Goal: Navigation & Orientation: Find specific page/section

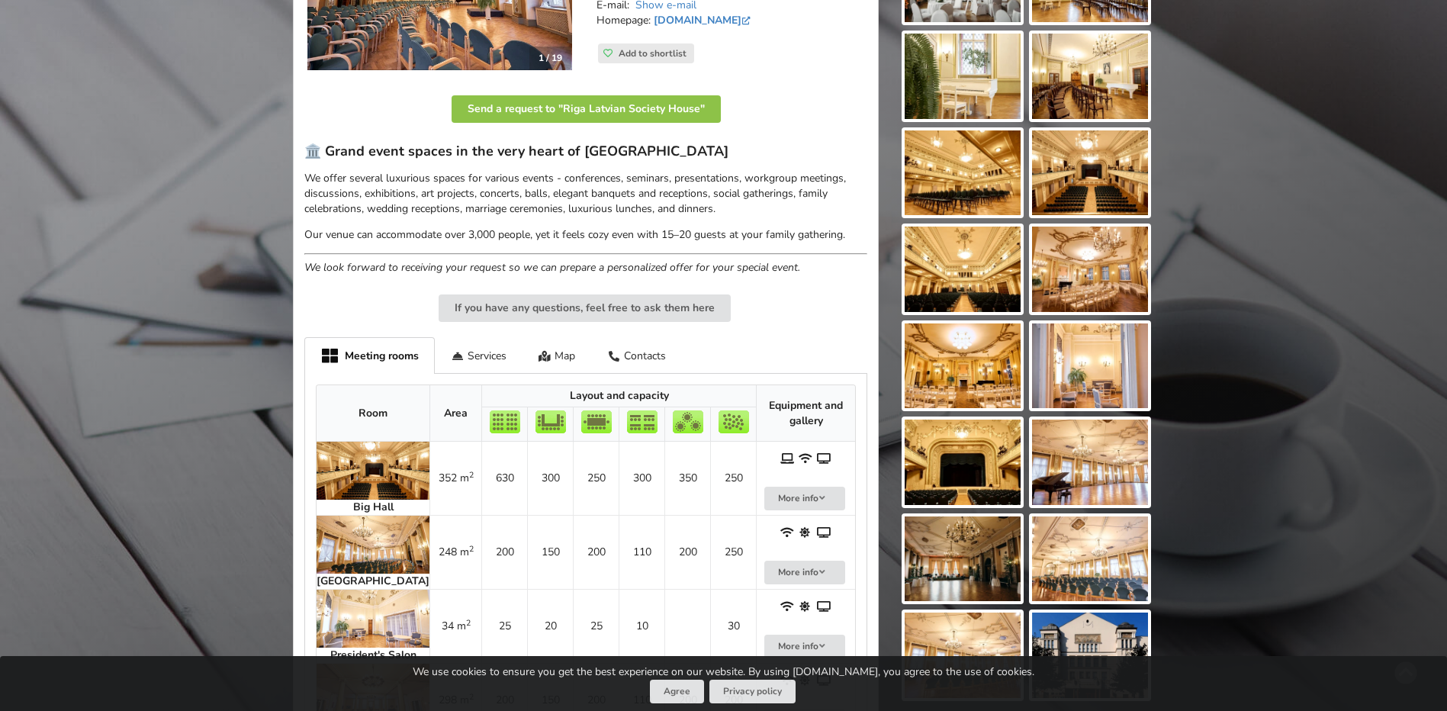
scroll to position [76, 0]
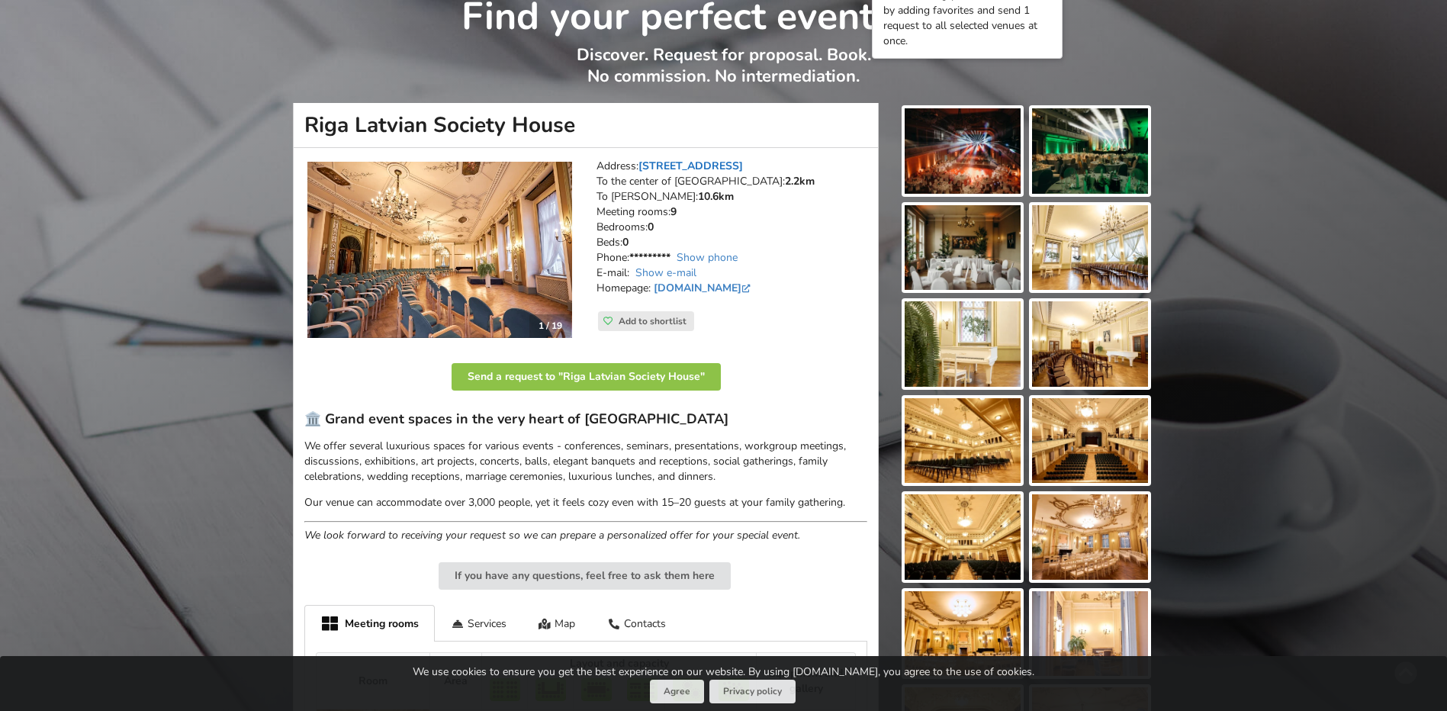
click at [698, 165] on link "Merķeļa iela 13, Riga" at bounding box center [690, 166] width 104 height 14
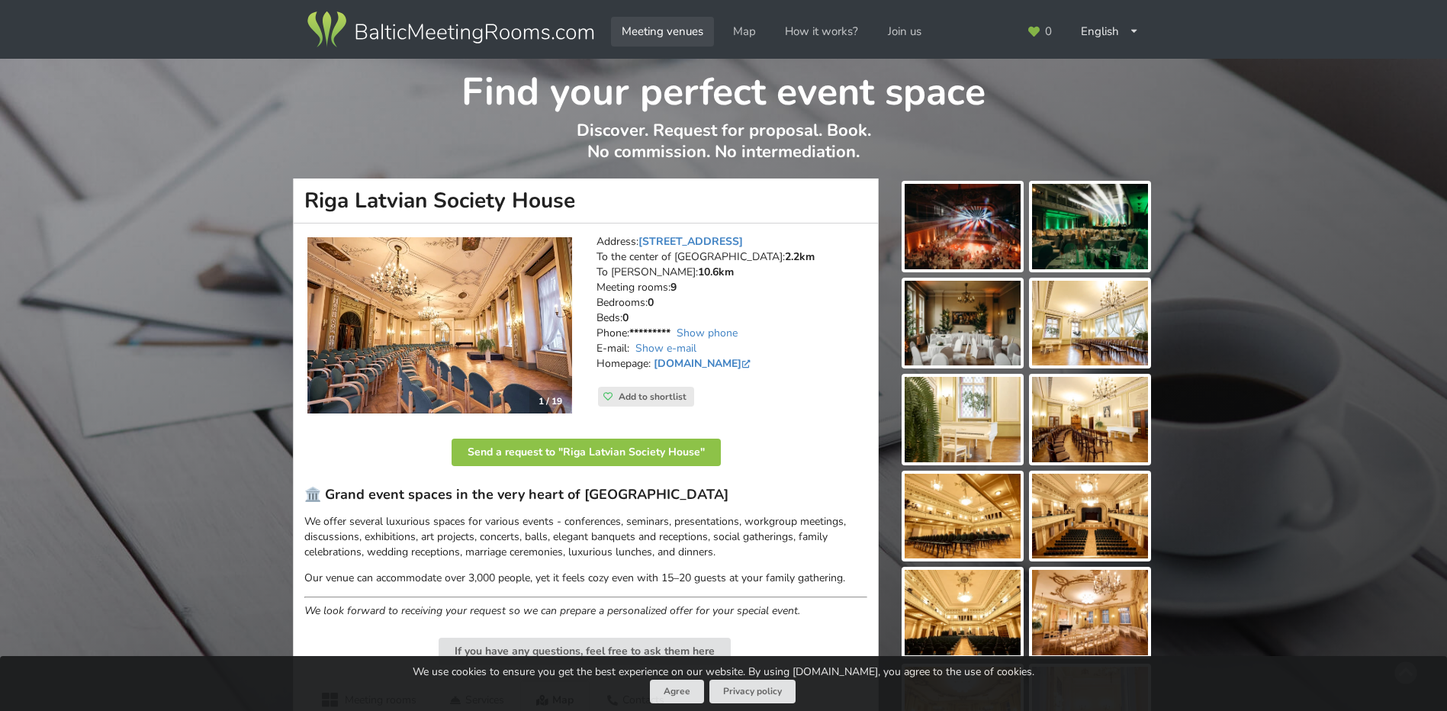
scroll to position [0, 0]
drag, startPoint x: 307, startPoint y: 194, endPoint x: 573, endPoint y: 185, distance: 267.0
click at [573, 185] on h1 "Riga Latvian Society House" at bounding box center [586, 201] width 586 height 45
drag, startPoint x: 573, startPoint y: 185, endPoint x: 541, endPoint y: 202, distance: 37.2
copy h1 "Riga Latvian Society House"
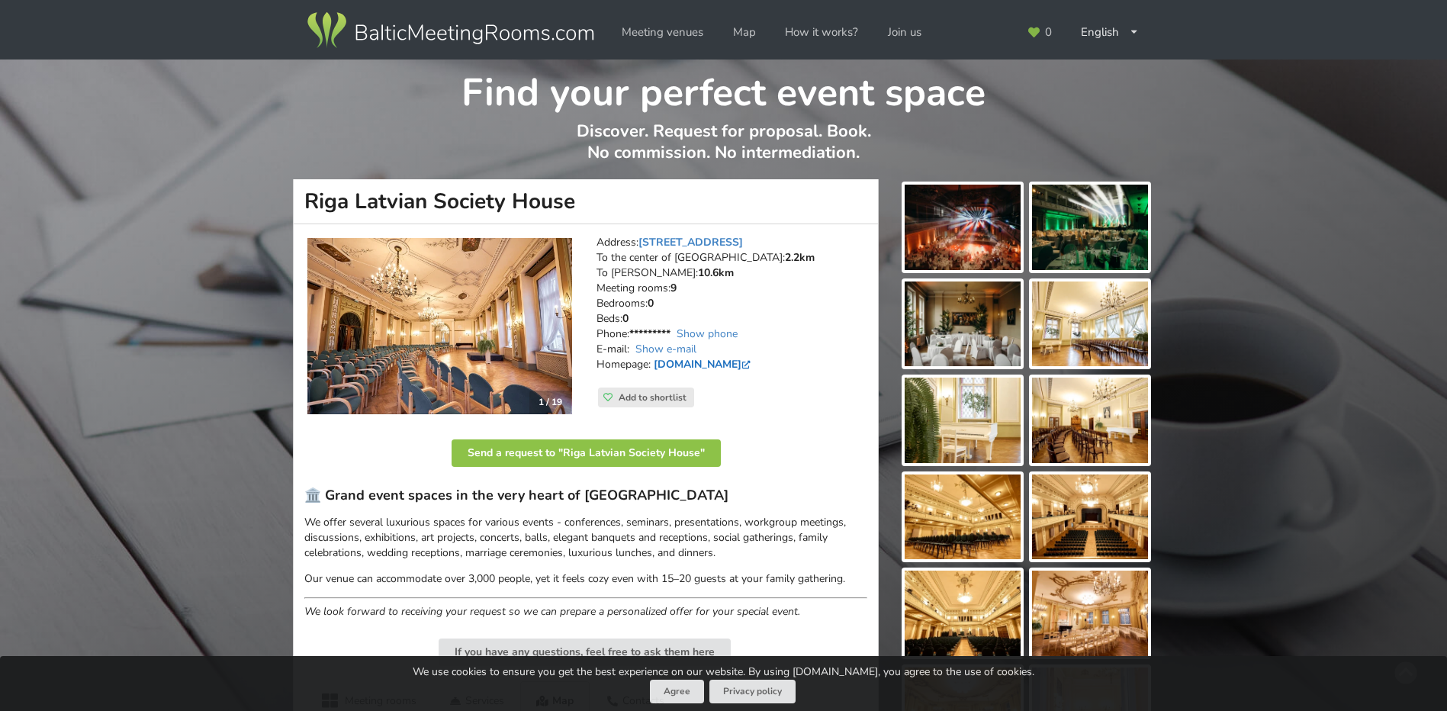
click at [683, 364] on link "www.rlb.lv" at bounding box center [703, 364] width 100 height 14
click at [663, 35] on link "Meeting venues" at bounding box center [662, 33] width 103 height 30
click at [744, 27] on link "Map" at bounding box center [744, 33] width 44 height 30
click at [700, 240] on link "Merķeļa iela 13, Riga" at bounding box center [690, 242] width 104 height 14
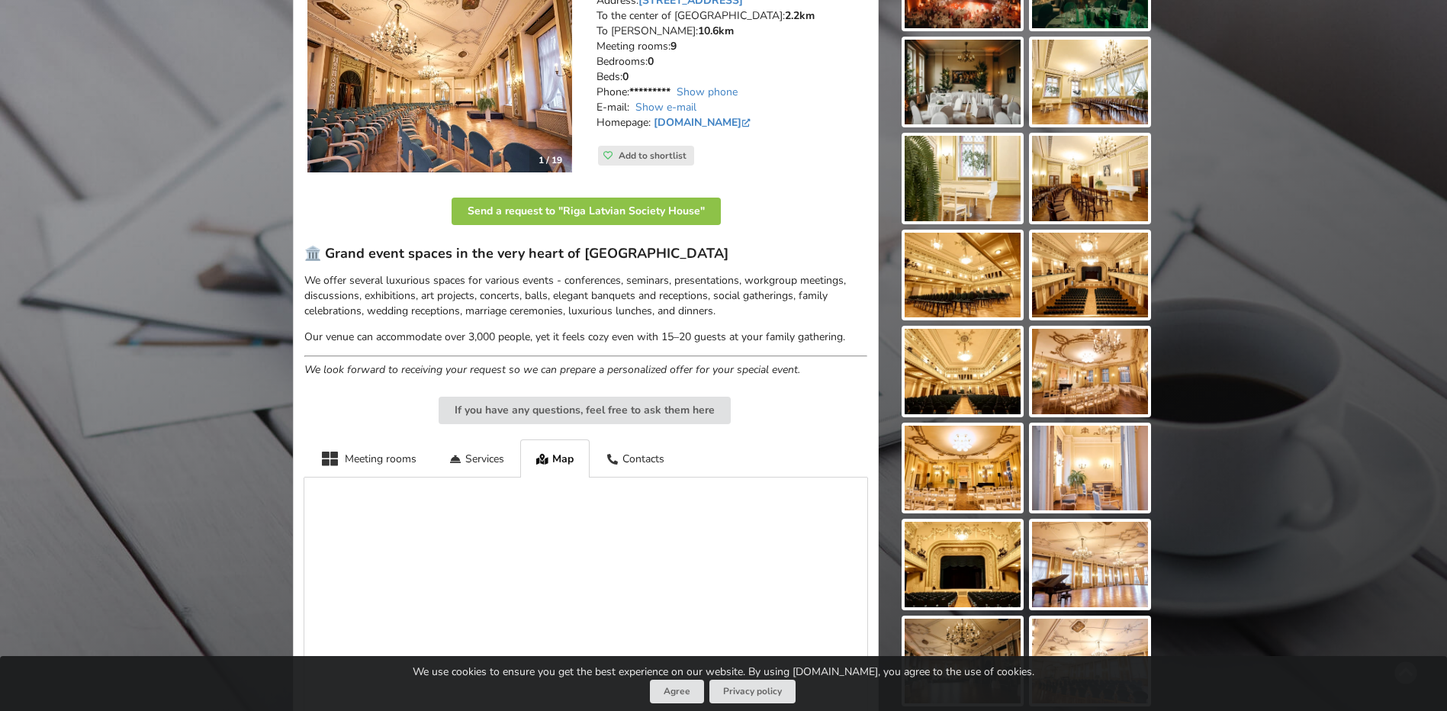
scroll to position [223, 0]
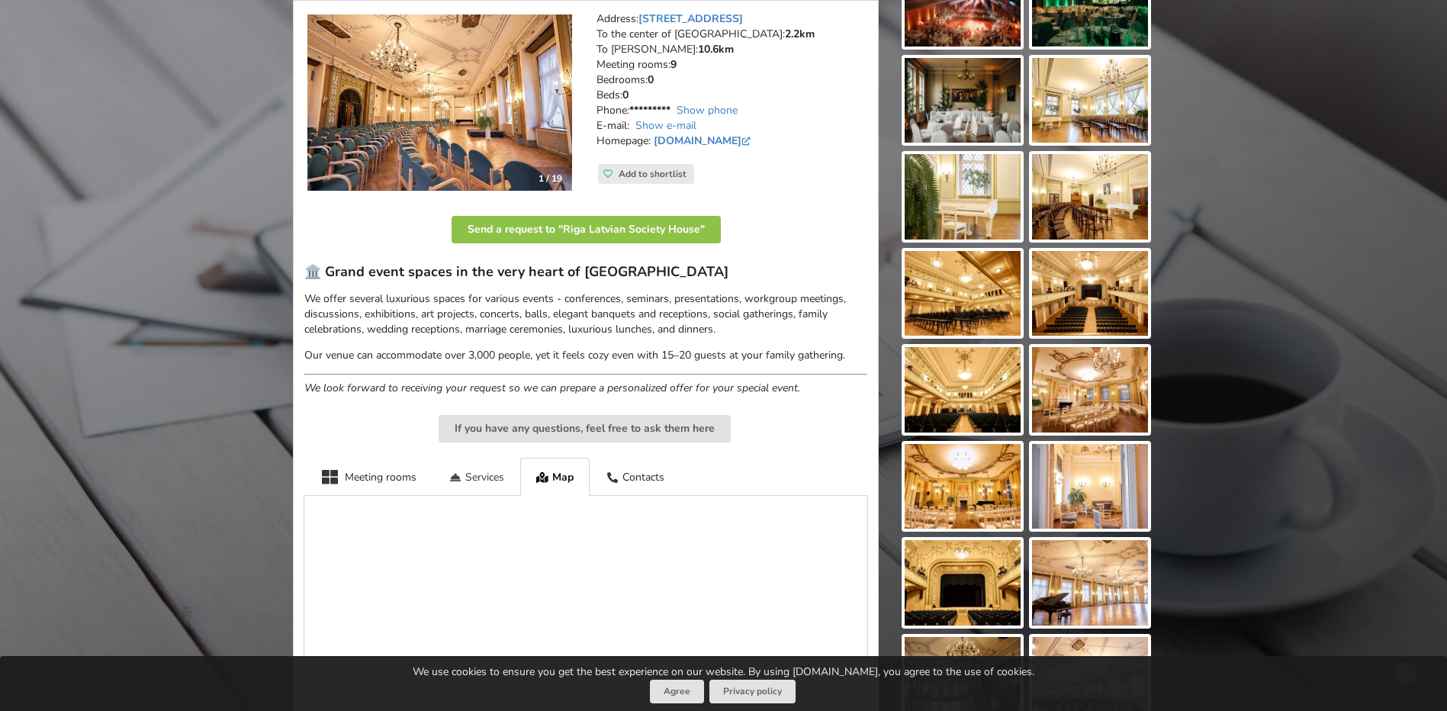
click at [496, 471] on div "Services" at bounding box center [476, 476] width 88 height 37
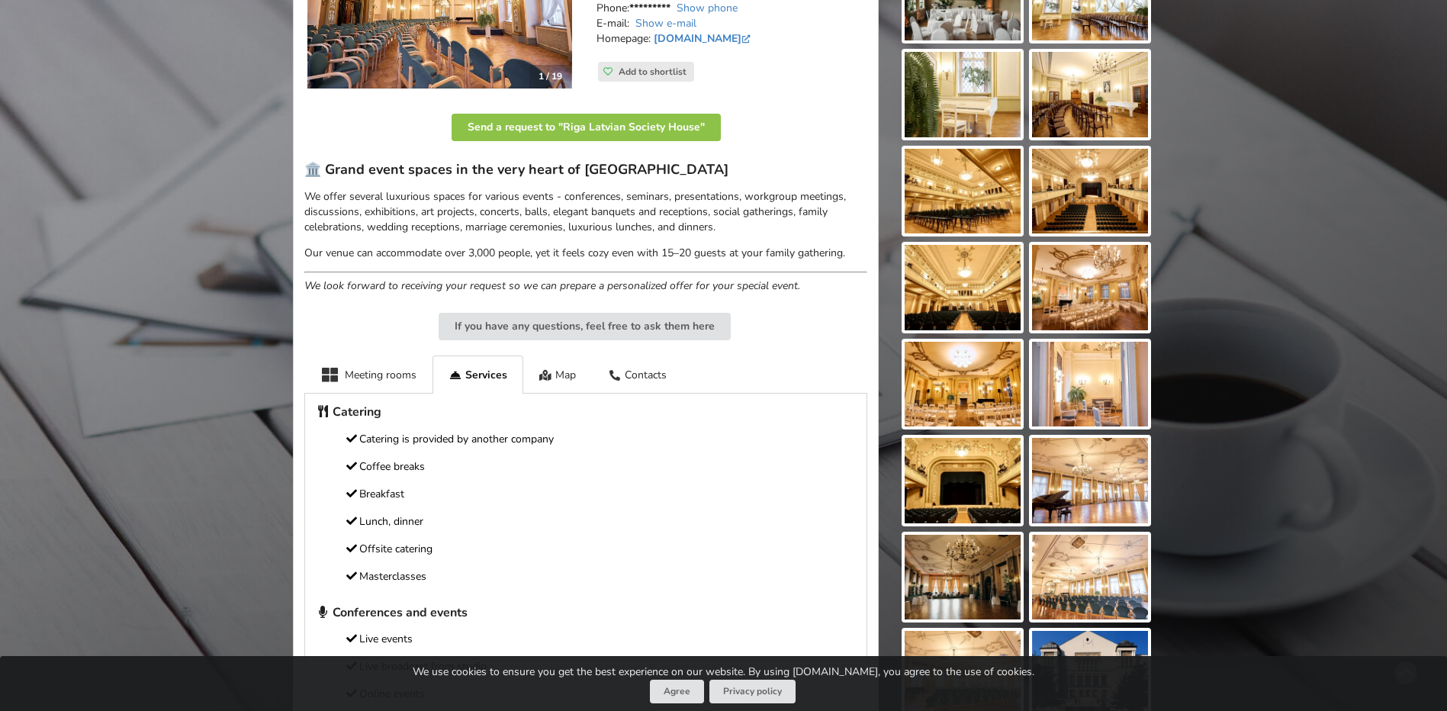
scroll to position [452, 0]
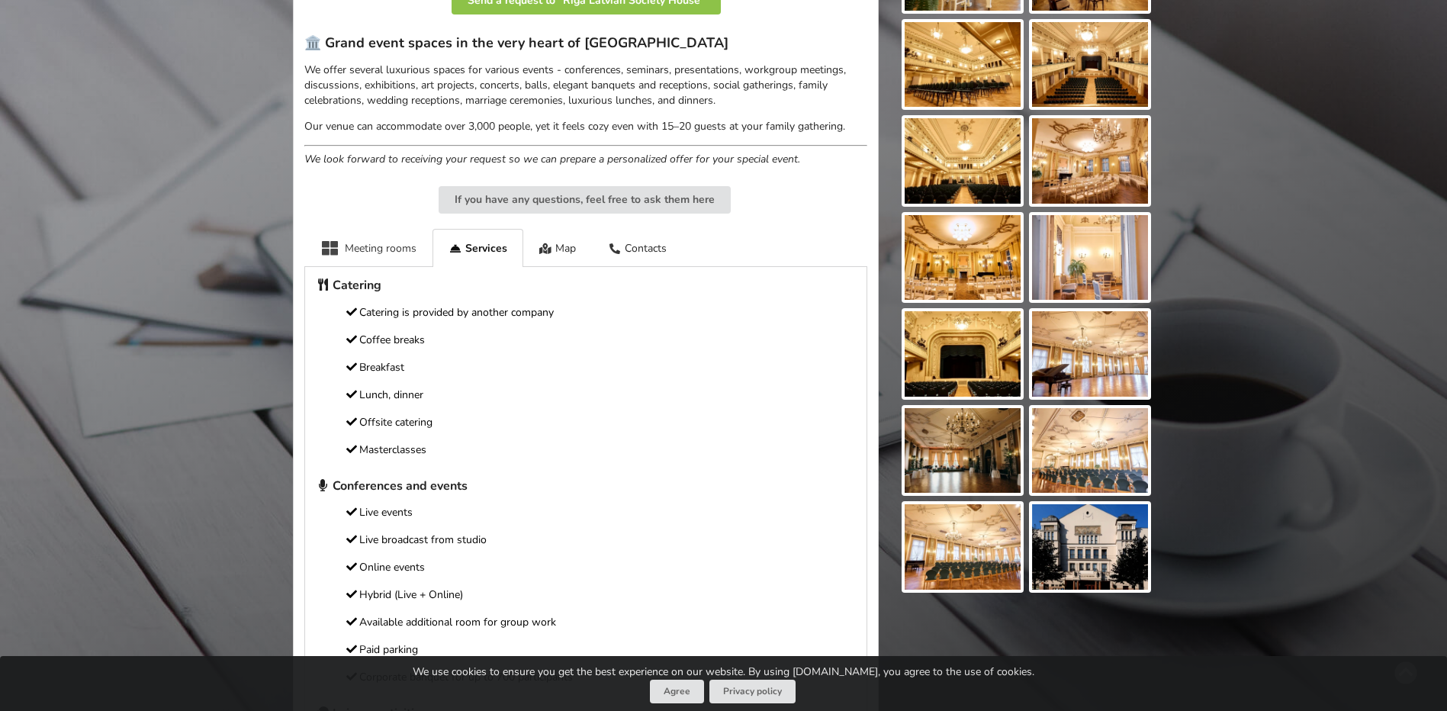
click at [384, 247] on div "Meeting rooms" at bounding box center [368, 247] width 128 height 37
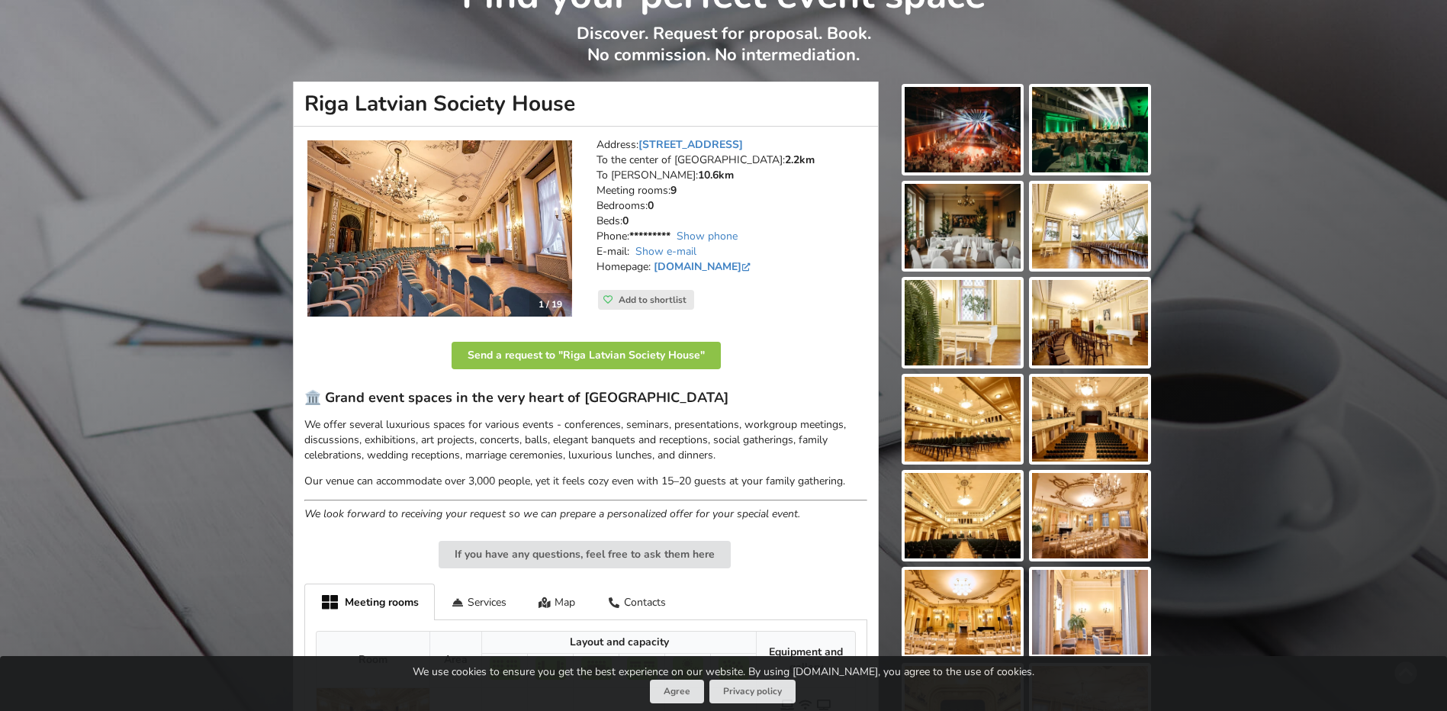
scroll to position [71, 0]
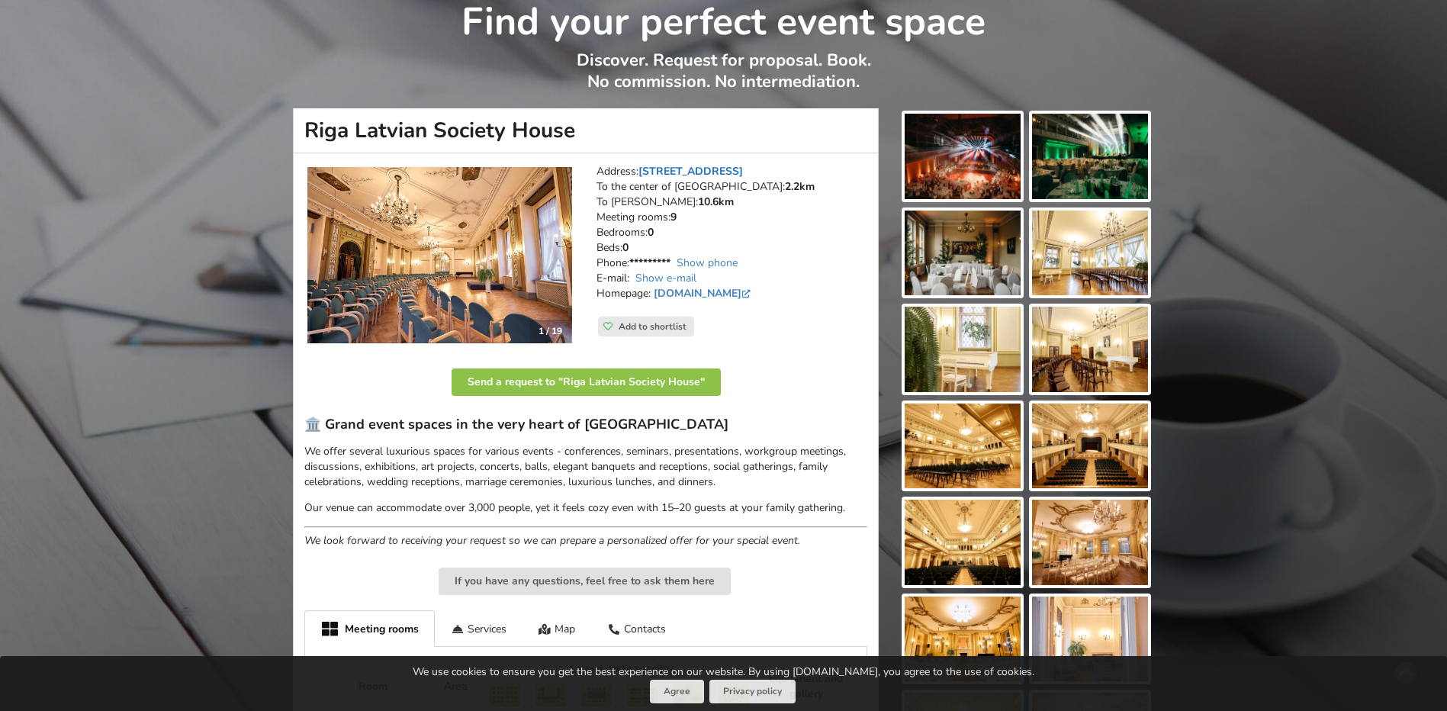
click at [663, 164] on link "Merķeļa iela 13, Riga" at bounding box center [690, 171] width 104 height 14
click at [682, 172] on link "Merķeļa iela 13, Riga" at bounding box center [690, 171] width 104 height 14
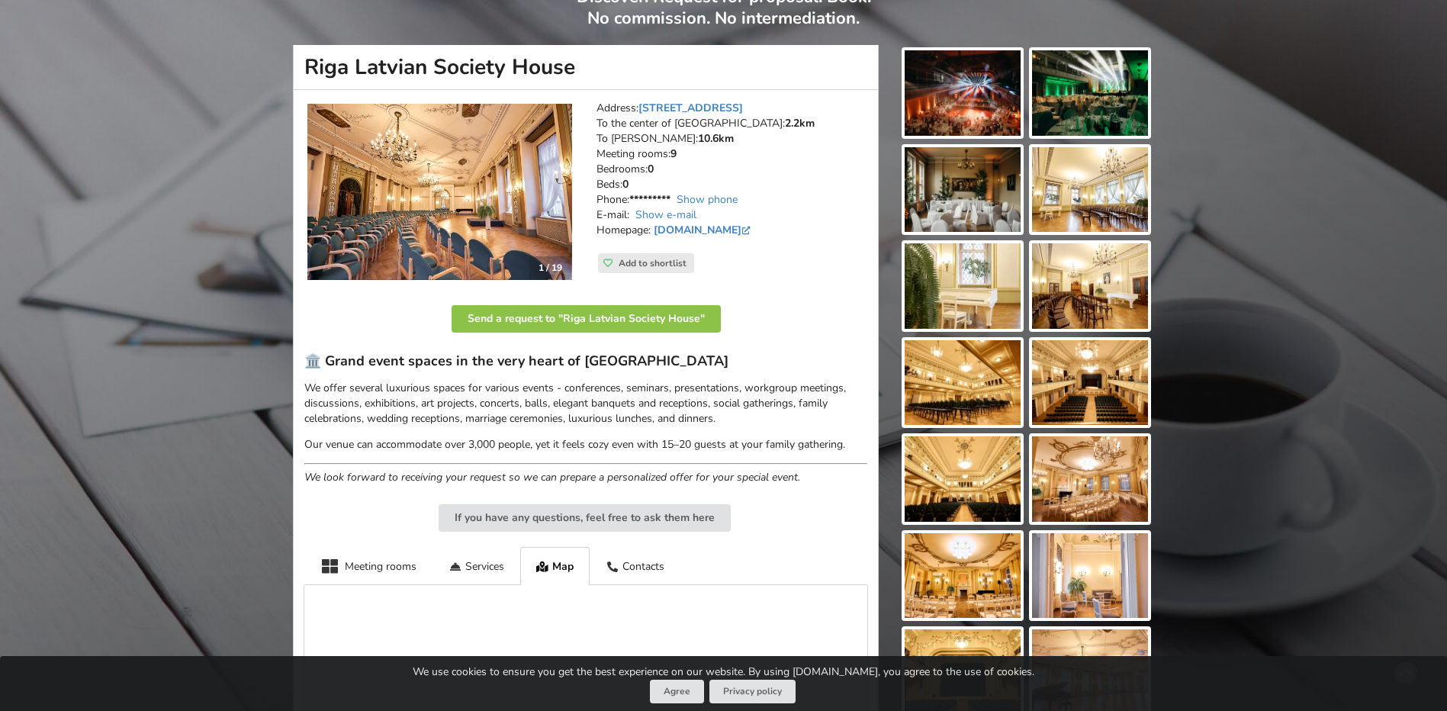
scroll to position [132, 0]
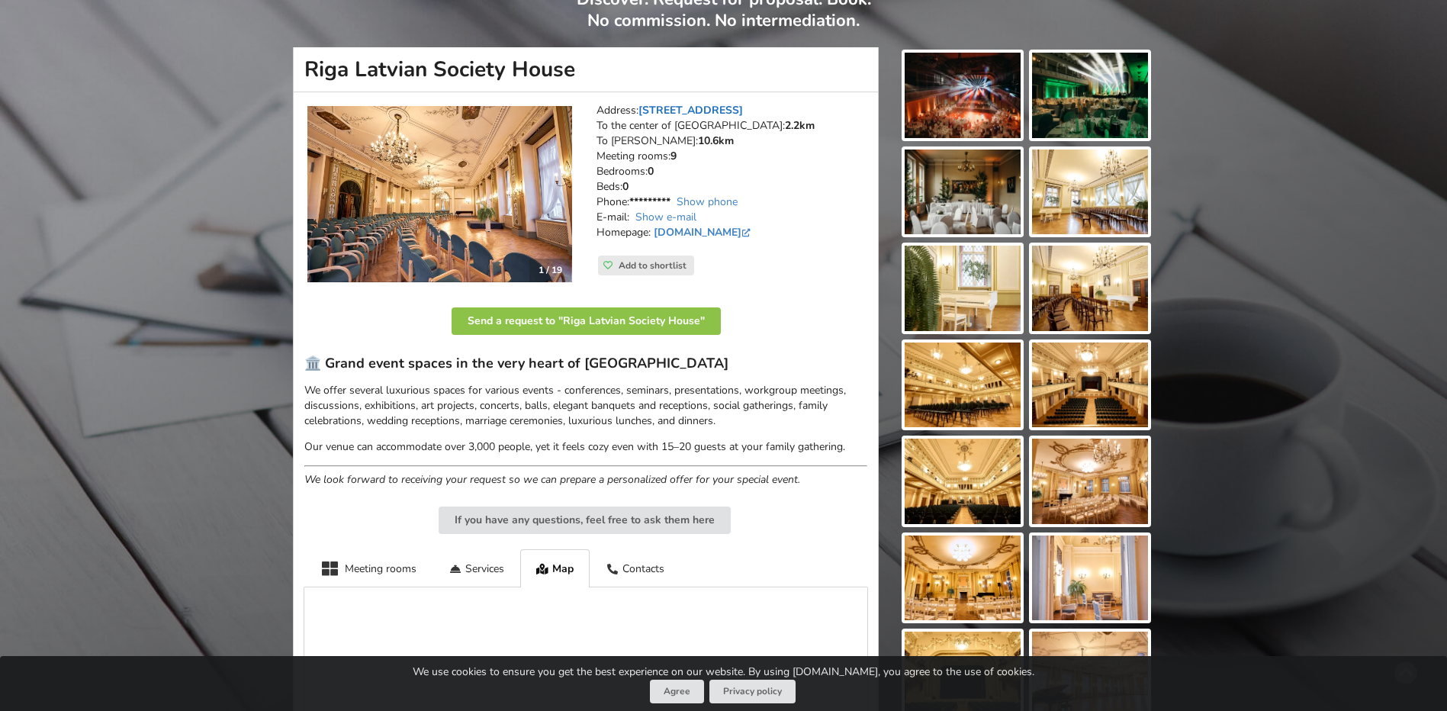
click at [681, 110] on link "Merķeļa iela 13, Riga" at bounding box center [690, 110] width 104 height 14
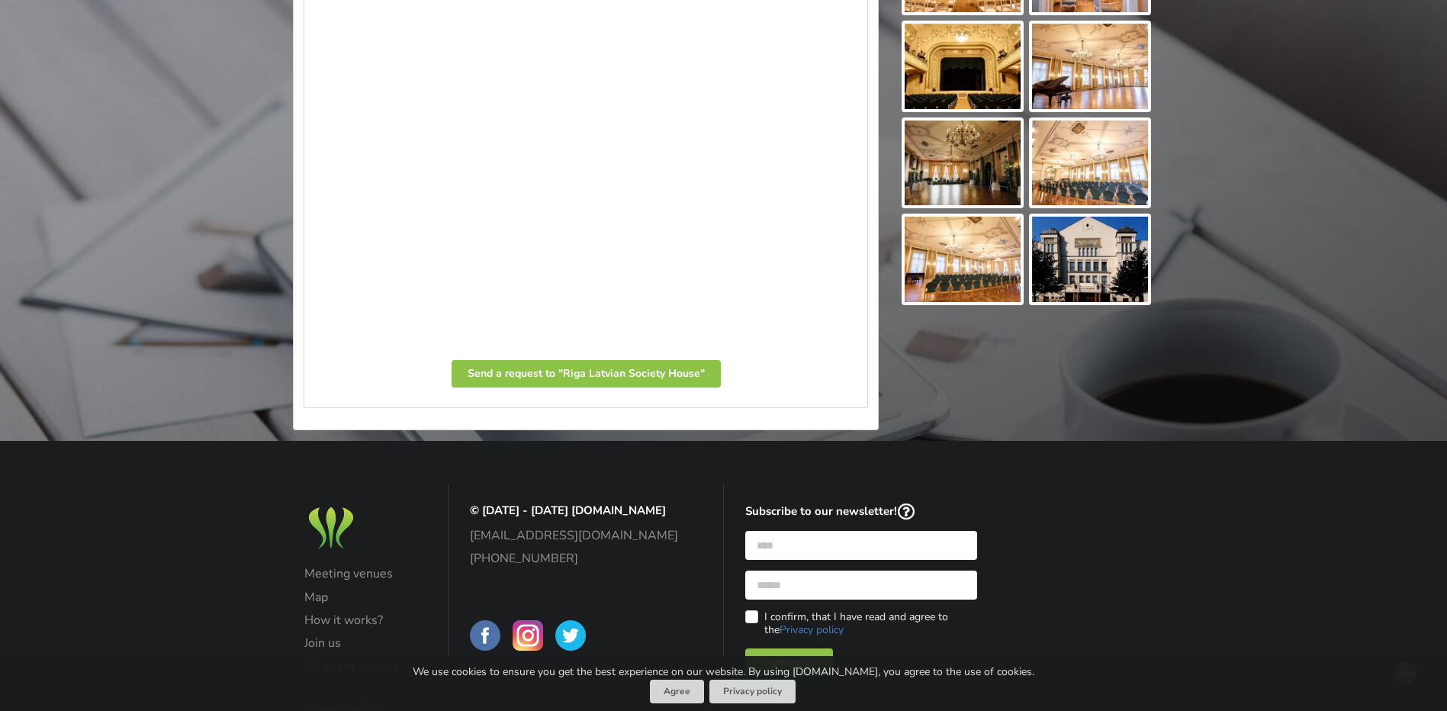
scroll to position [818, 0]
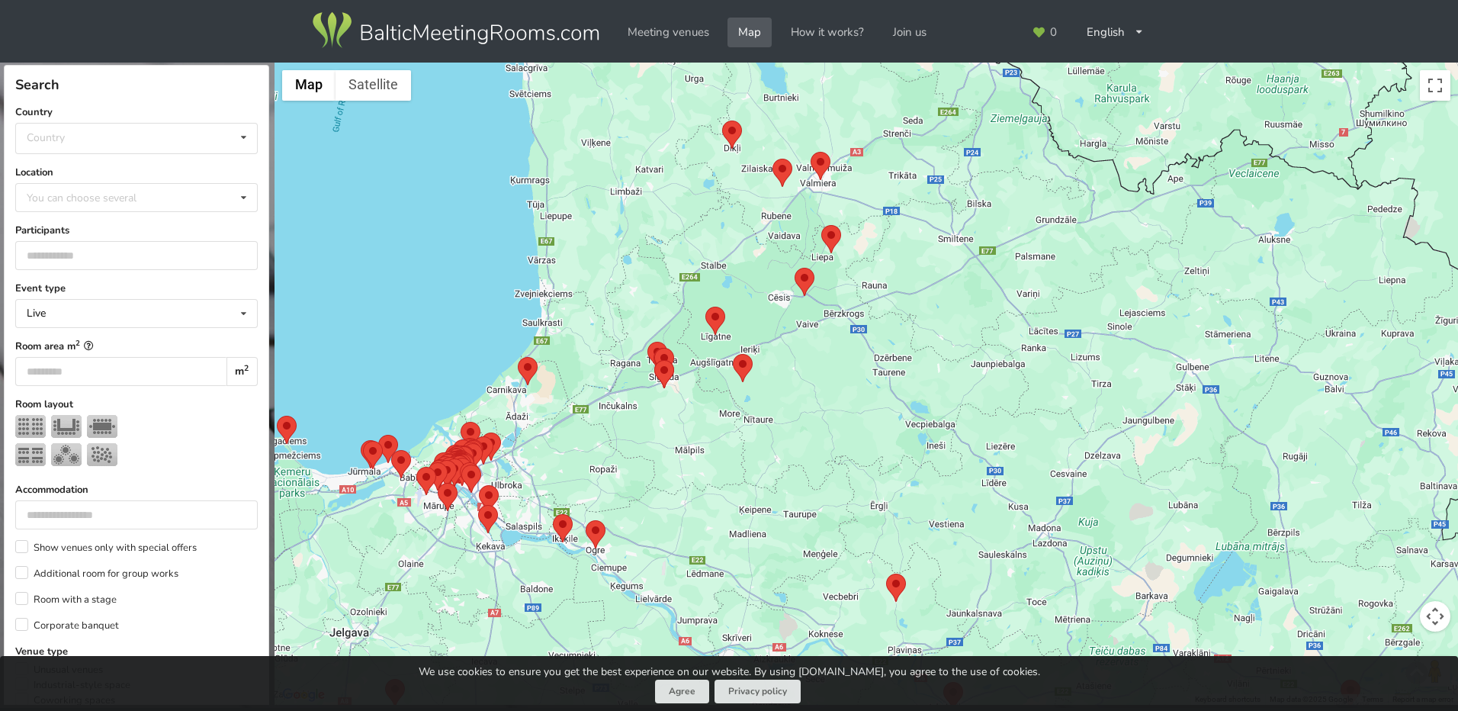
drag, startPoint x: 413, startPoint y: 513, endPoint x: 615, endPoint y: 352, distance: 258.9
click at [621, 333] on div at bounding box center [866, 384] width 1183 height 643
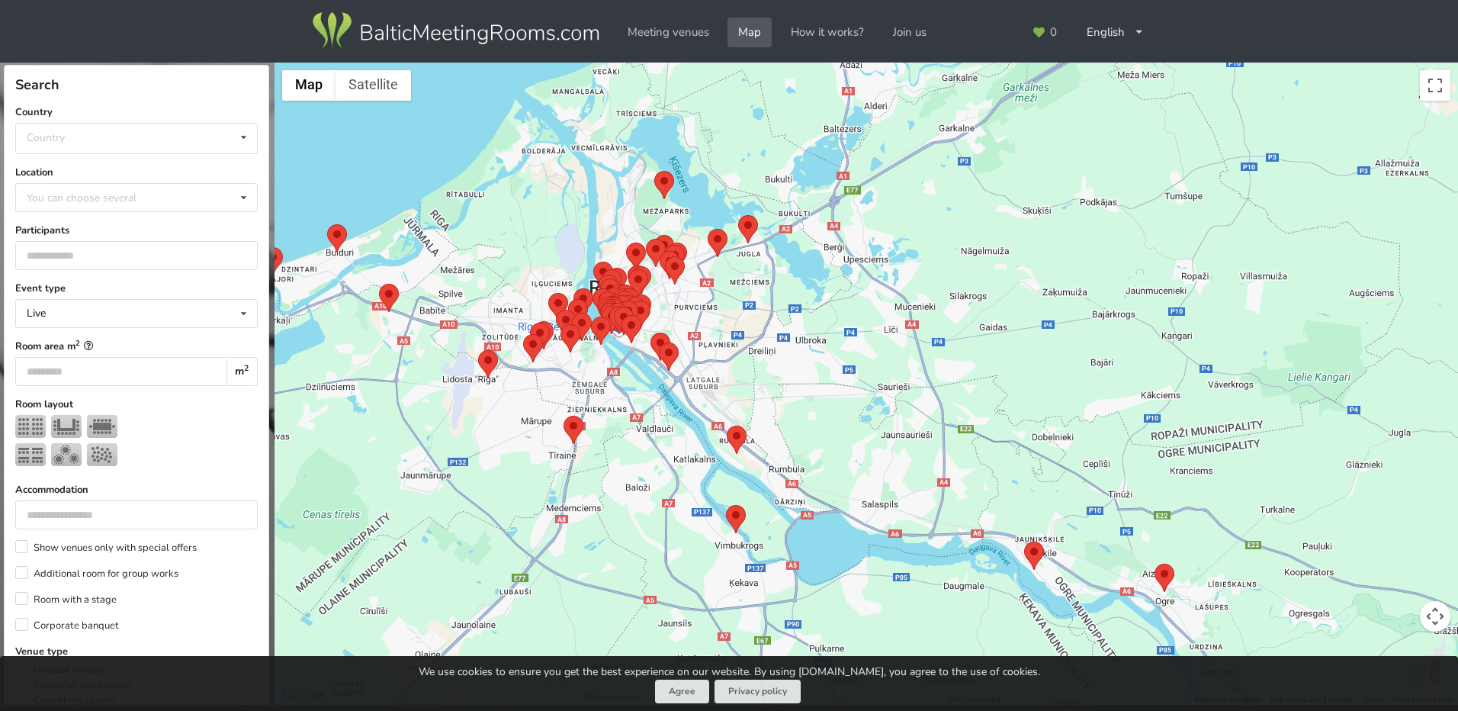
drag, startPoint x: 523, startPoint y: 451, endPoint x: 805, endPoint y: 280, distance: 330.2
click at [805, 280] on div at bounding box center [866, 384] width 1183 height 643
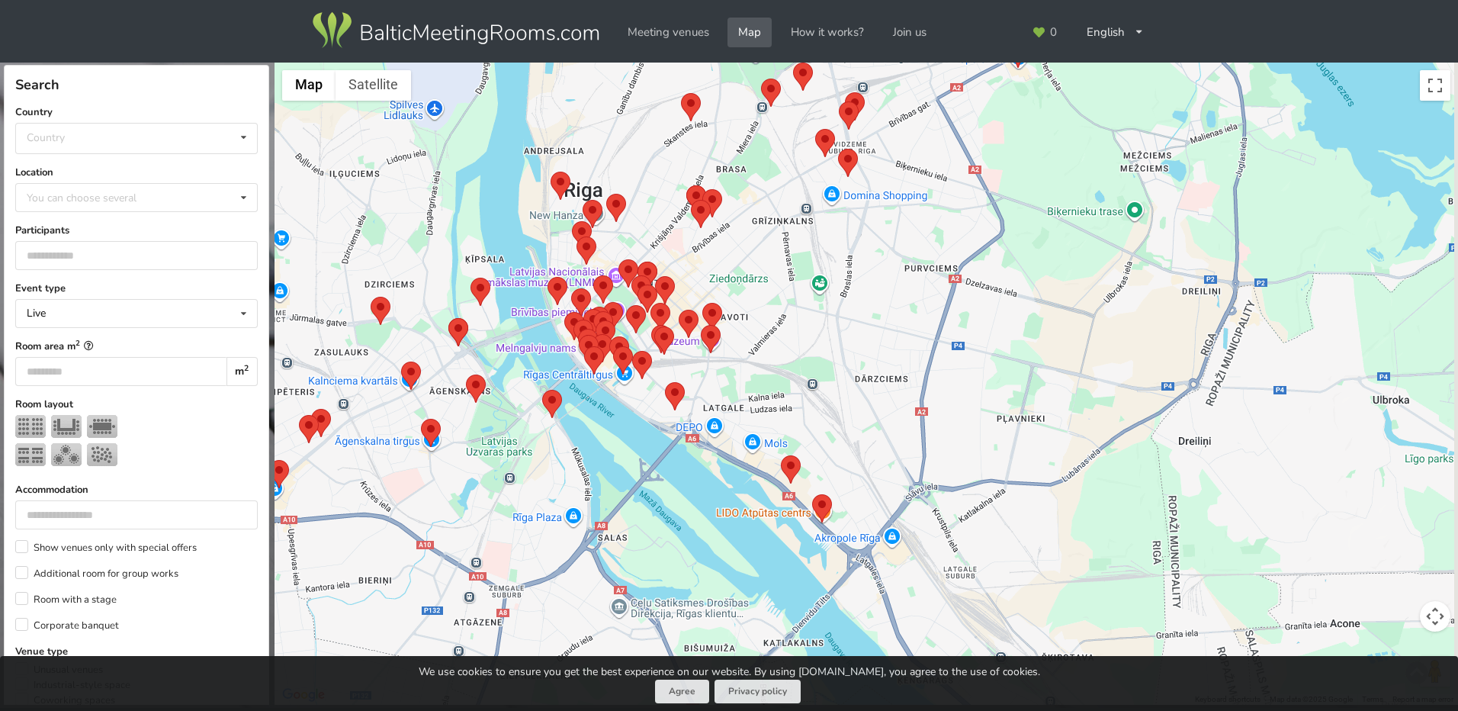
drag, startPoint x: 668, startPoint y: 269, endPoint x: 603, endPoint y: 499, distance: 238.5
click at [603, 499] on div at bounding box center [866, 384] width 1183 height 643
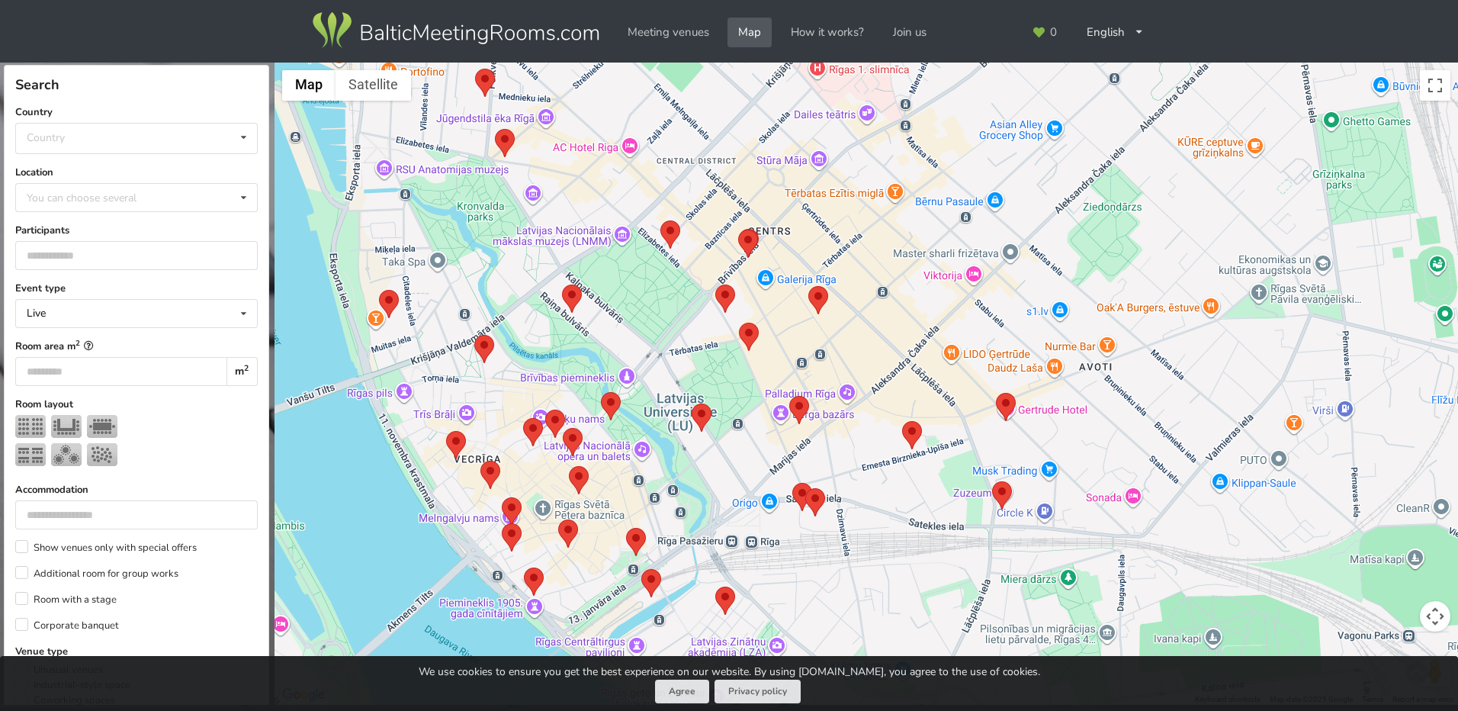
drag, startPoint x: 535, startPoint y: 386, endPoint x: 724, endPoint y: 287, distance: 213.2
click at [724, 287] on div at bounding box center [866, 384] width 1183 height 643
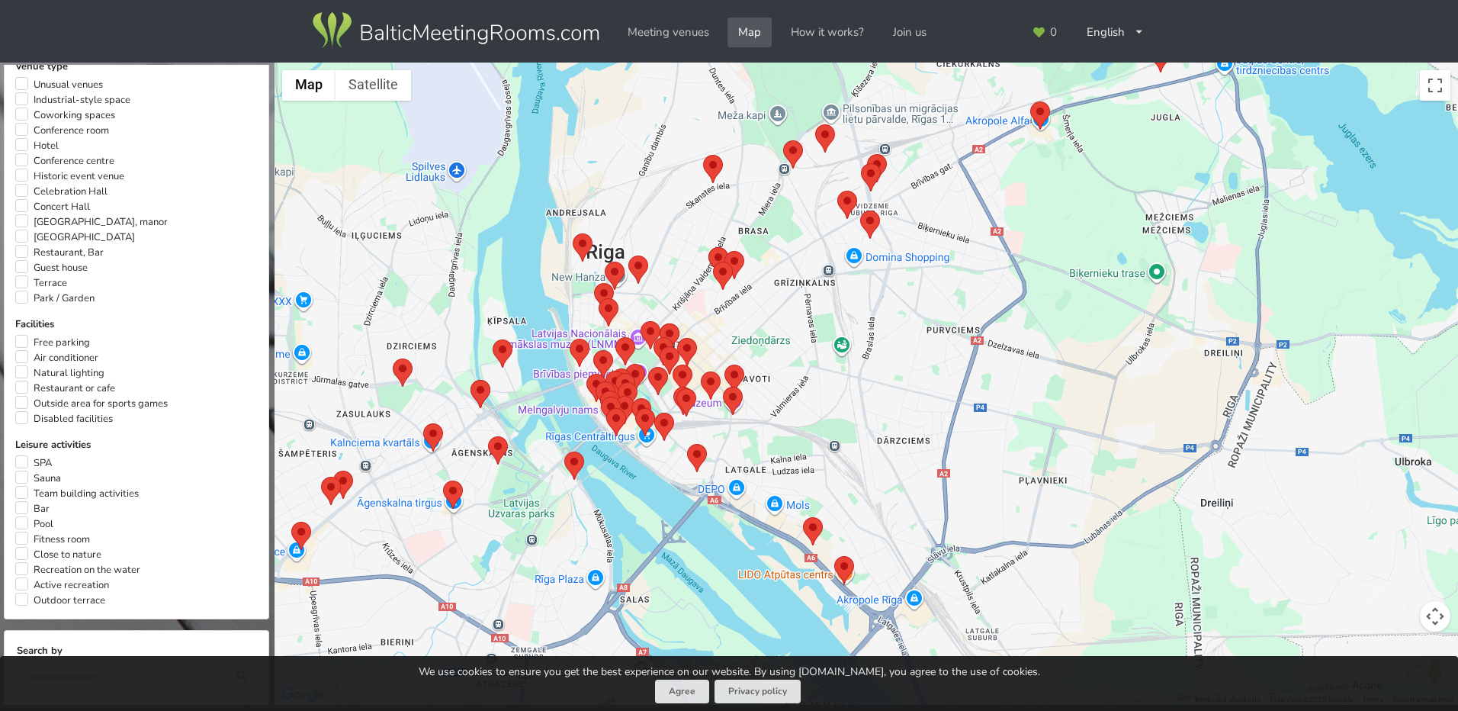
scroll to position [609, 0]
